Goal: Task Accomplishment & Management: Complete application form

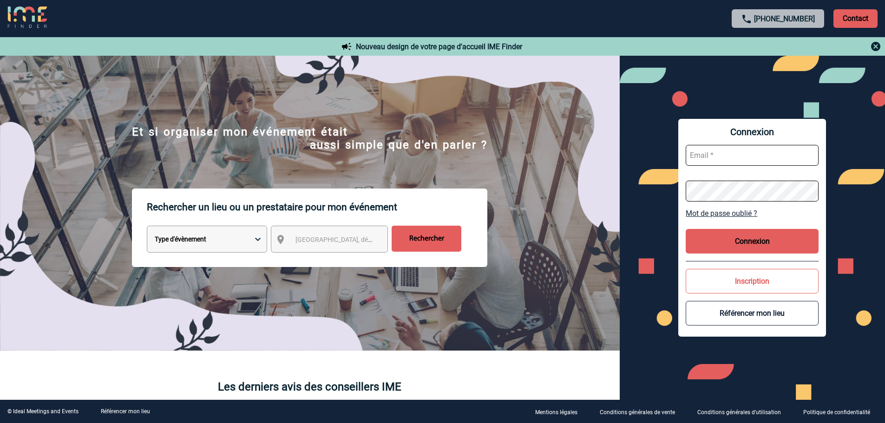
type input "[EMAIL_ADDRESS][DOMAIN_NAME]"
click at [768, 249] on button "Connexion" at bounding box center [752, 241] width 133 height 25
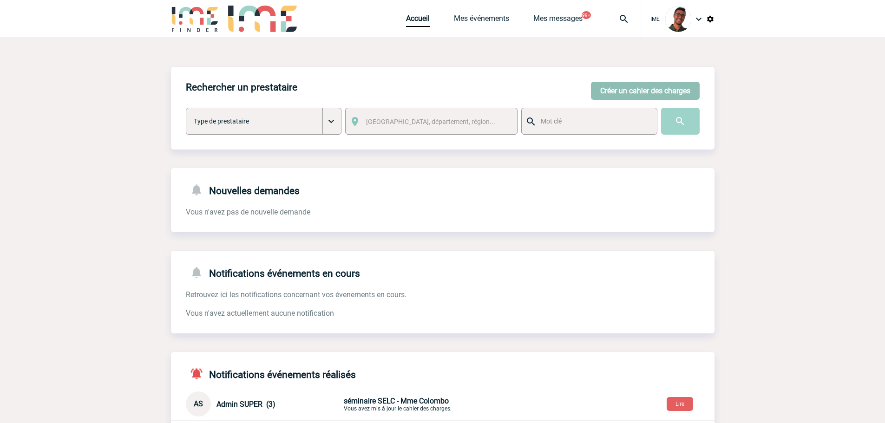
click at [617, 87] on button "Créer un cahier des charges" at bounding box center [645, 91] width 109 height 18
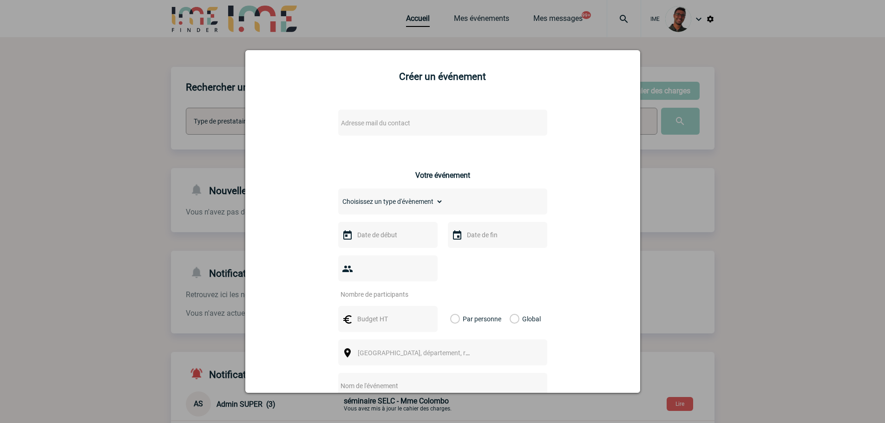
click at [370, 124] on span "Adresse mail du contact" at bounding box center [375, 122] width 69 height 7
click at [437, 135] on input "eloise.leveque@sanofi.com" at bounding box center [415, 138] width 158 height 13
type input "eloise.leveque@sanofi.com"
drag, startPoint x: 621, startPoint y: 113, endPoint x: 685, endPoint y: 102, distance: 65.1
click at [631, 111] on div "Créer un événement Adresse mail du contact Ce contact n'a pas d’entité active d…" at bounding box center [442, 221] width 395 height 343
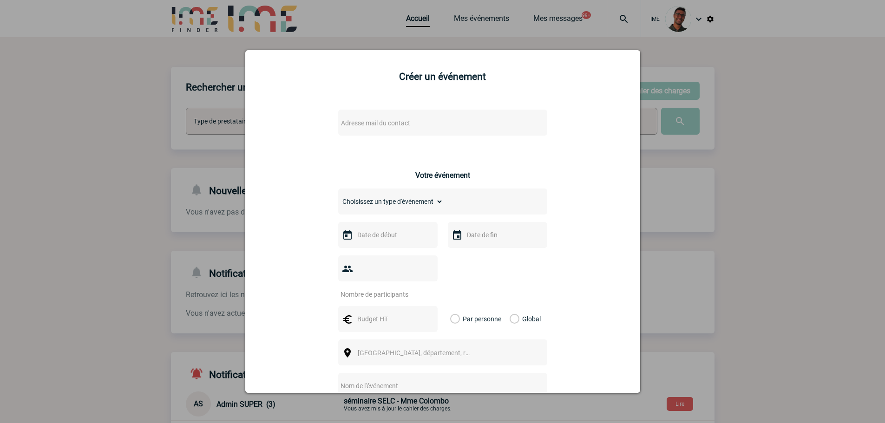
click at [693, 100] on div at bounding box center [442, 211] width 885 height 423
